Goal: Transaction & Acquisition: Purchase product/service

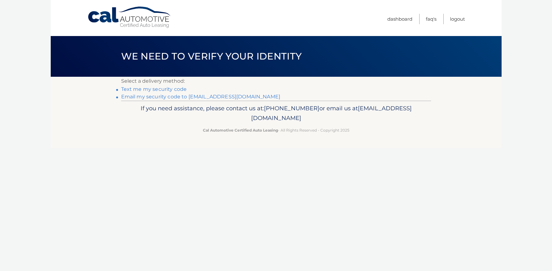
click at [167, 96] on link "**********" at bounding box center [200, 97] width 159 height 6
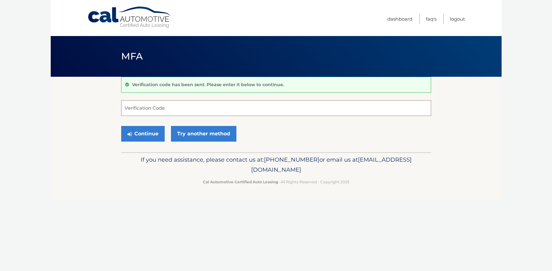
click at [190, 111] on input "Verification Code" at bounding box center [276, 108] width 310 height 16
type input "915576"
click at [139, 136] on button "Continue" at bounding box center [142, 134] width 43 height 16
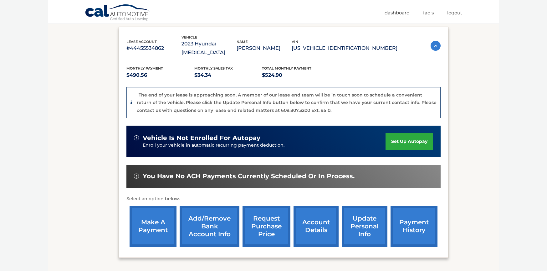
scroll to position [105, 0]
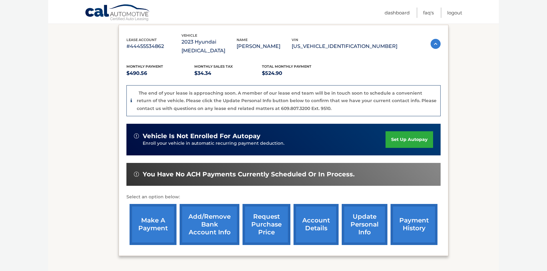
click at [155, 216] on link "make a payment" at bounding box center [153, 224] width 47 height 41
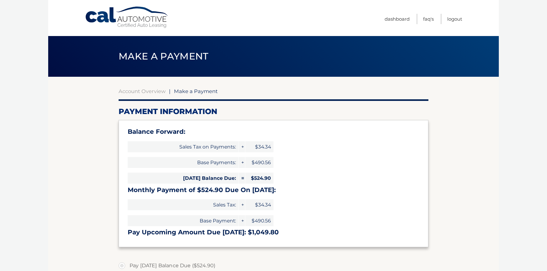
select select "YjAyMzFhNGQtOGE0Ni00ZDU4LTk0ZDAtNjhlY2YwNmY3ZDcw"
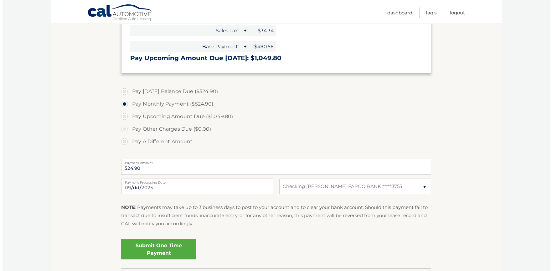
scroll to position [174, 0]
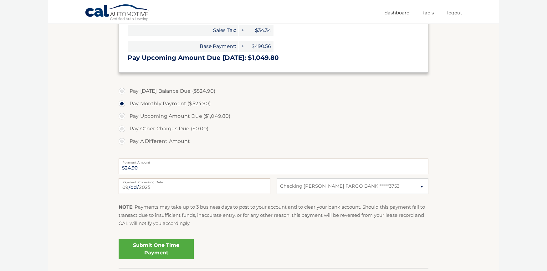
click at [160, 248] on link "Submit One Time Payment" at bounding box center [156, 249] width 75 height 20
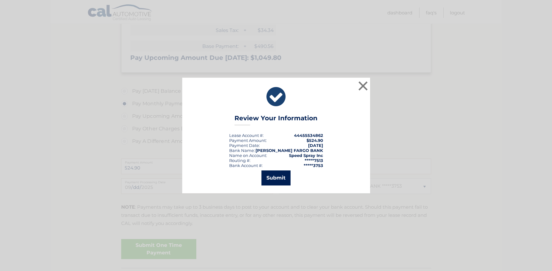
click at [276, 176] on button "Submit" at bounding box center [275, 177] width 29 height 15
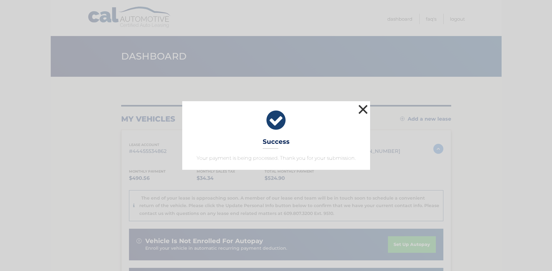
click at [362, 110] on button "×" at bounding box center [363, 109] width 13 height 13
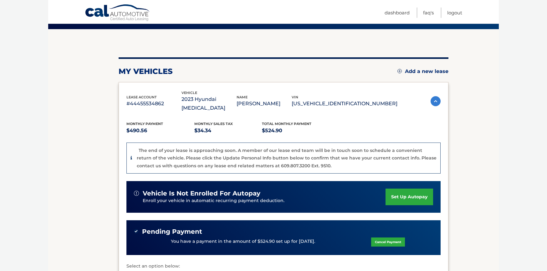
scroll to position [141, 0]
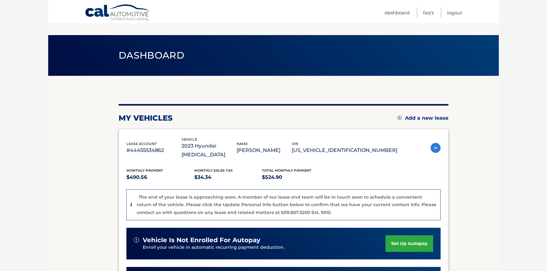
scroll to position [0, 0]
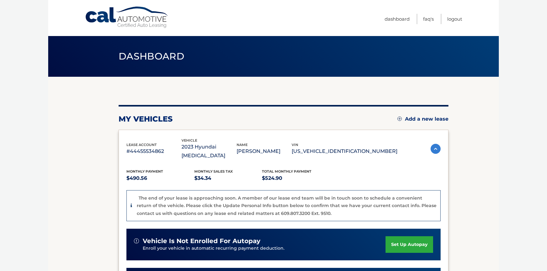
drag, startPoint x: 456, startPoint y: 126, endPoint x: 84, endPoint y: -8, distance: 395.9
click at [84, 0] on html "Cal Automotive Menu Dashboard FAQ's Logout" at bounding box center [273, 135] width 547 height 271
copy main "Dashboard my vehicles Add a new lease lease account #44455534862 vehicle 2023 H…"
